Goal: Task Accomplishment & Management: Use online tool/utility

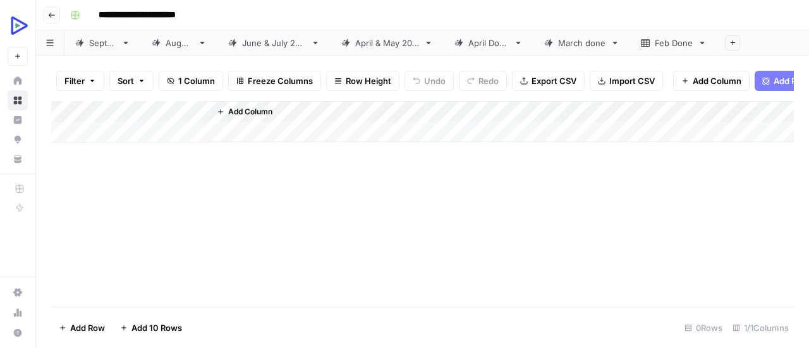
click at [116, 37] on div "[DATE]" at bounding box center [102, 43] width 27 height 13
click at [116, 40] on div "[DATE]" at bounding box center [102, 43] width 27 height 13
click at [193, 40] on div "[DATE]" at bounding box center [179, 43] width 27 height 13
click at [116, 40] on div "[DATE]" at bounding box center [102, 43] width 27 height 13
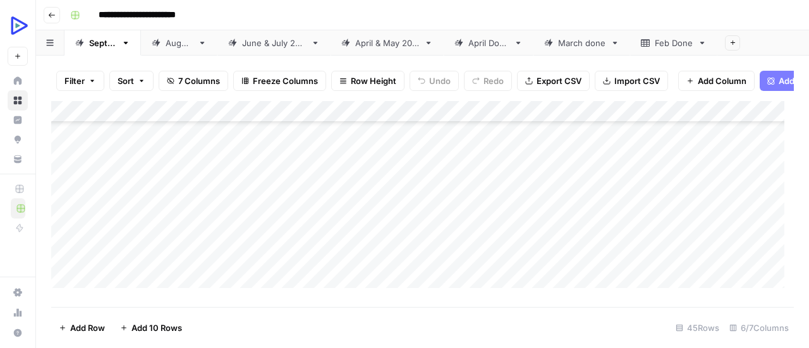
click at [304, 232] on div "Add Column" at bounding box center [422, 199] width 743 height 197
